Goal: Go to known website: Go to known website

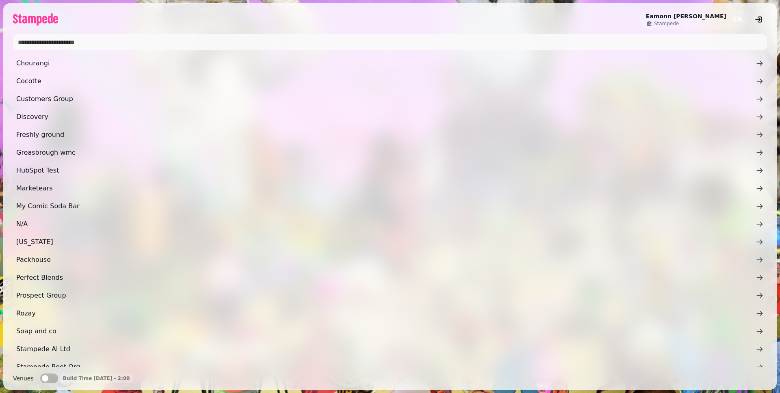
scroll to position [62, 0]
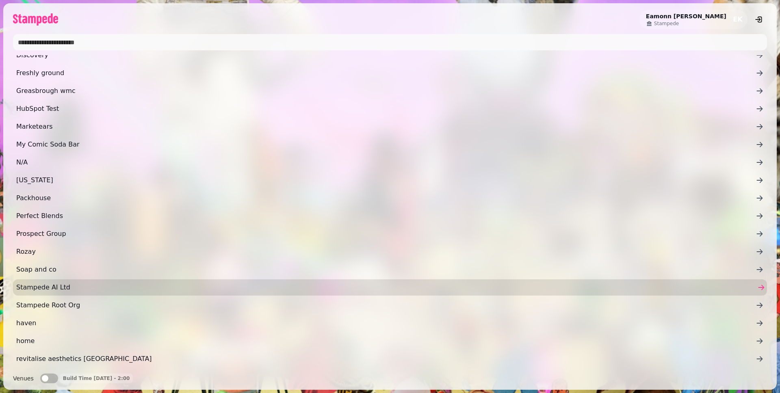
click at [71, 287] on span "Stampede AI Ltd" at bounding box center [385, 288] width 739 height 10
